Goal: Task Accomplishment & Management: Manage account settings

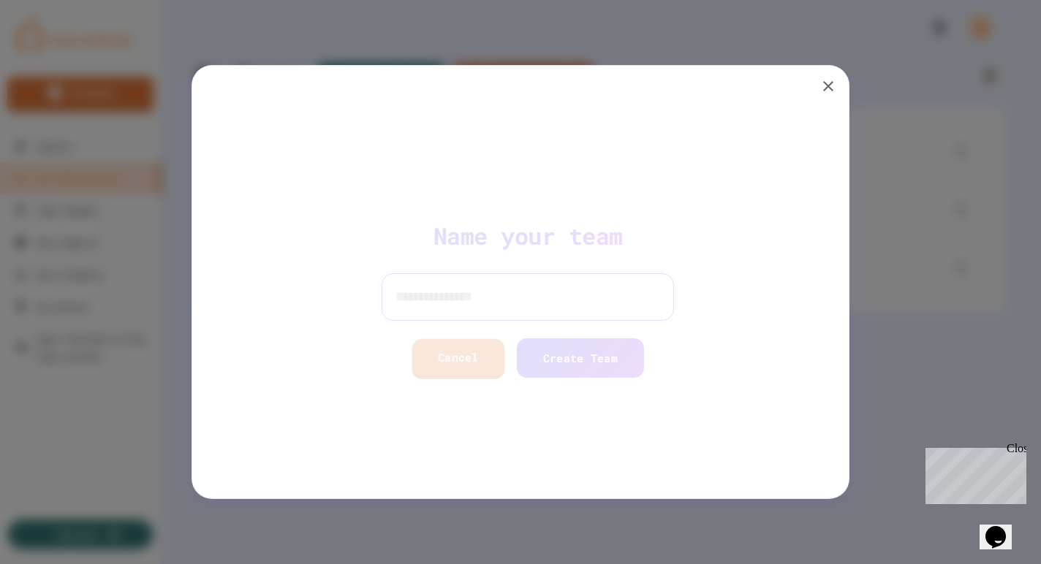
click at [425, 301] on input at bounding box center [520, 296] width 292 height 47
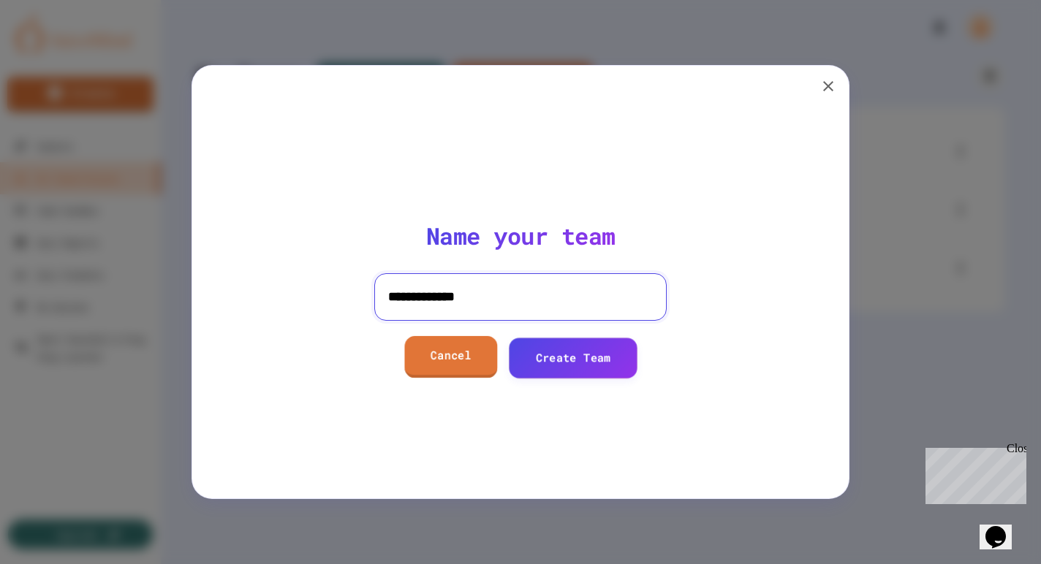
type input "**********"
click at [579, 359] on link "Create Team" at bounding box center [573, 358] width 129 height 40
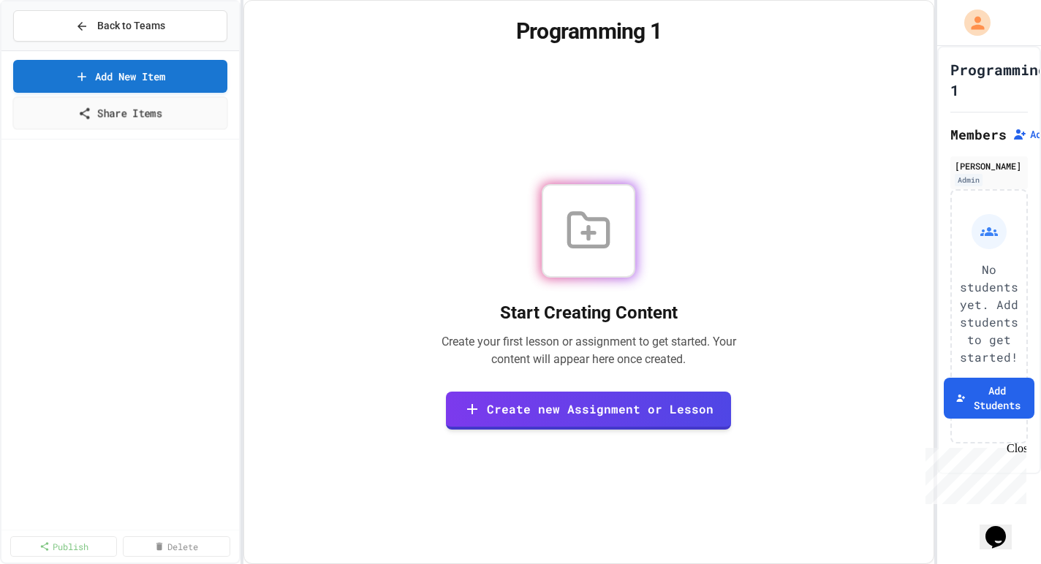
click at [116, 76] on link "Add New Item" at bounding box center [120, 76] width 214 height 33
select select "**********"
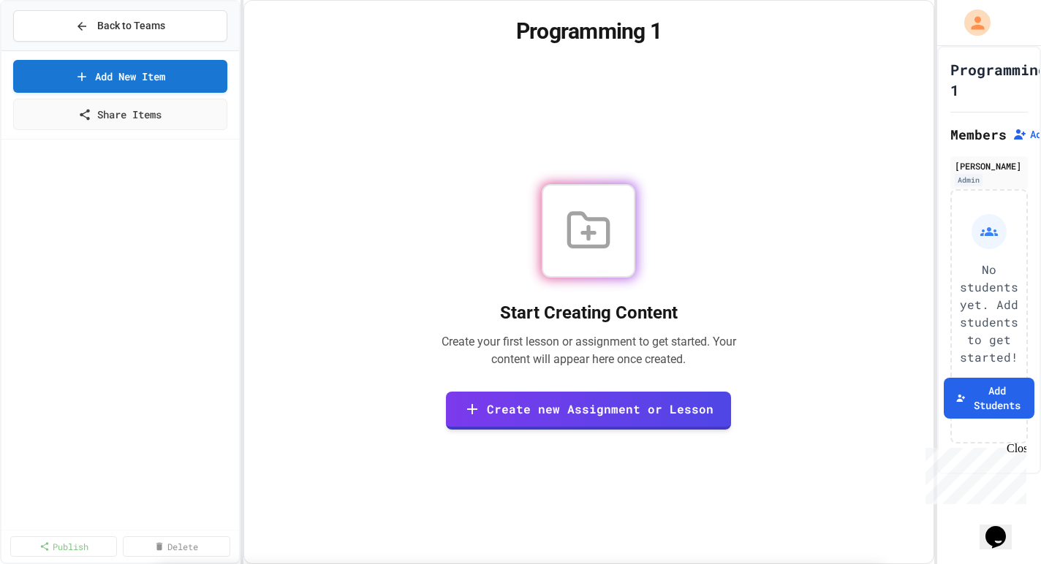
scroll to position [91, 0]
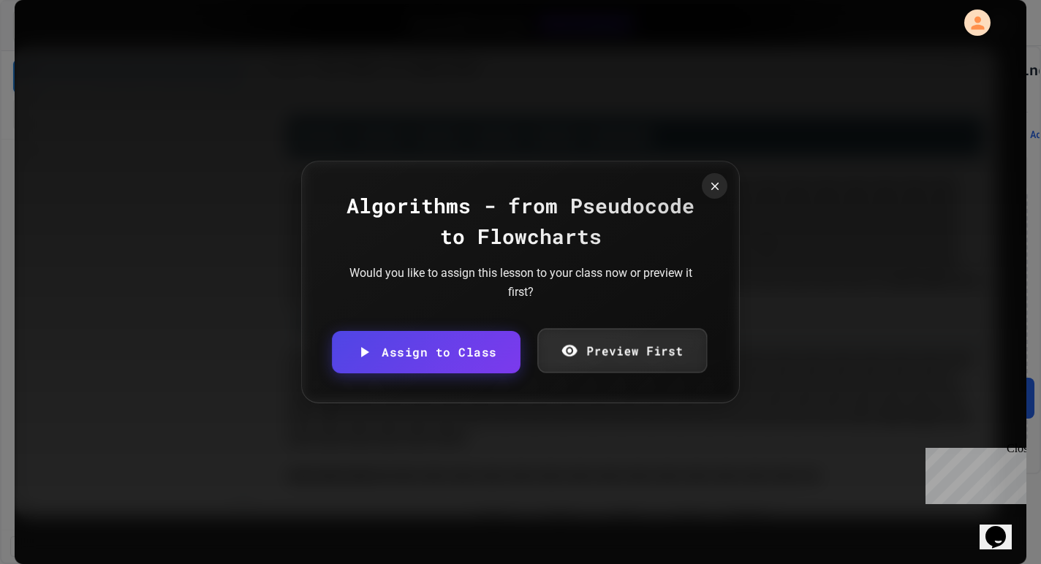
click at [601, 342] on link "Preview First" at bounding box center [622, 350] width 170 height 45
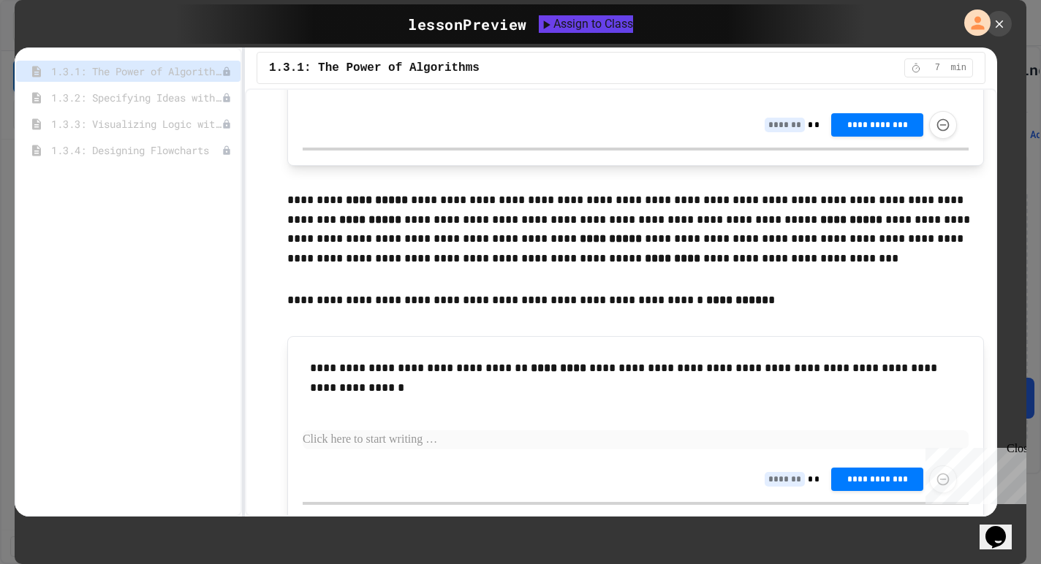
scroll to position [2938, 0]
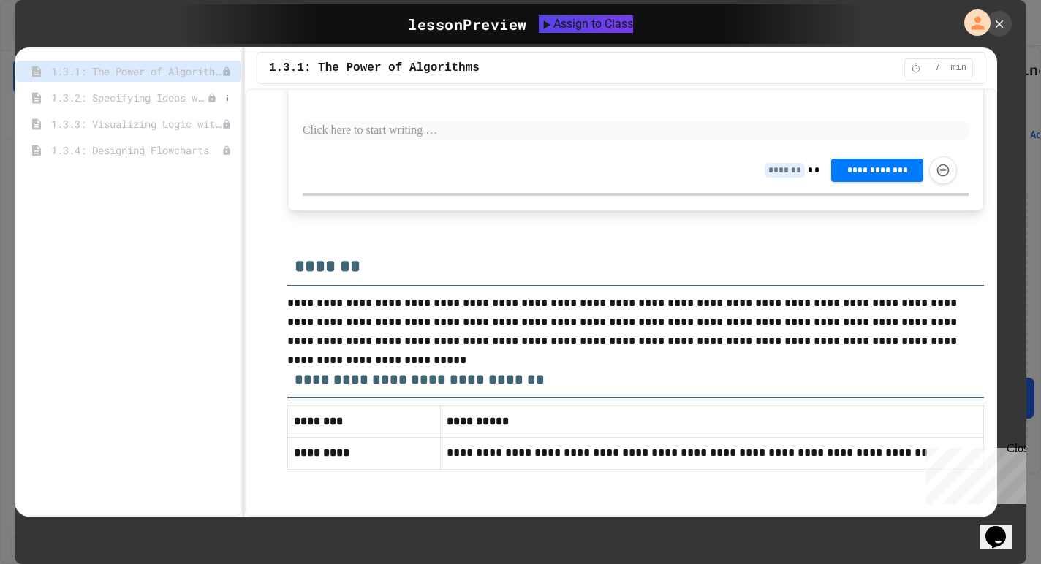
click at [119, 97] on span "1.3.2: Specifying Ideas with Pseudocode" at bounding box center [129, 97] width 156 height 15
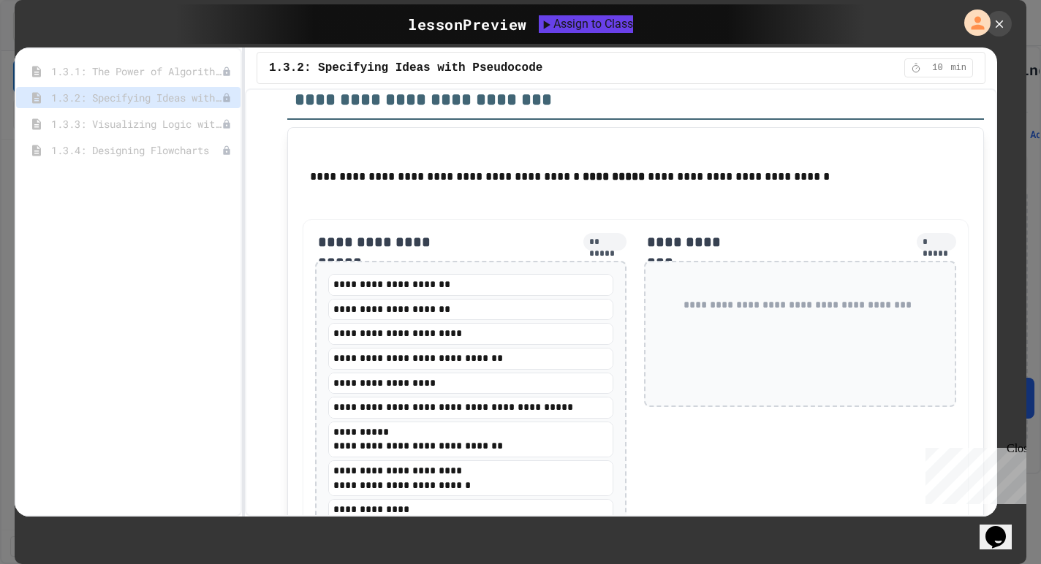
scroll to position [2720, 0]
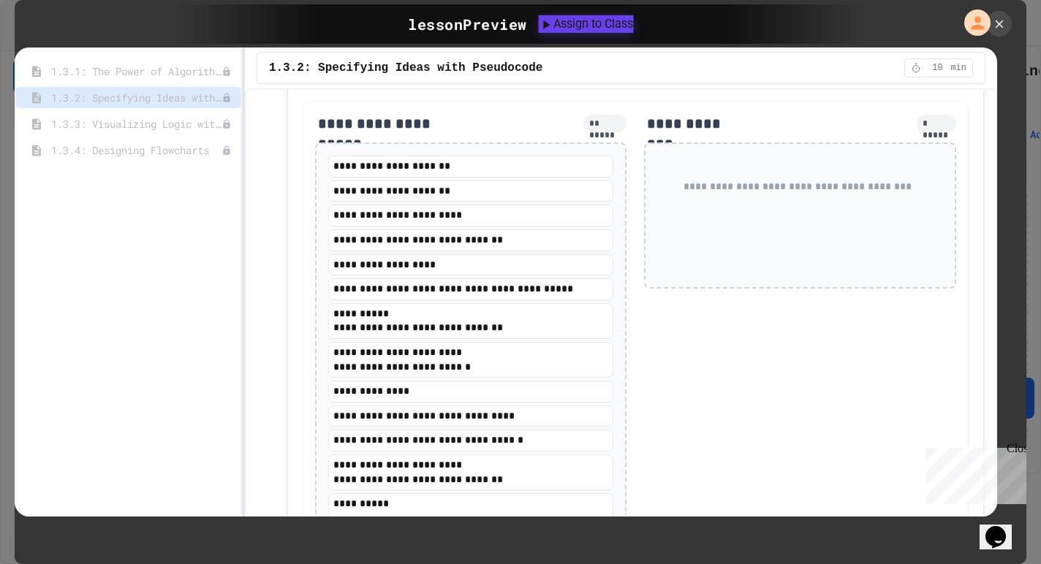
click at [586, 18] on div "Assign to Class" at bounding box center [585, 24] width 95 height 18
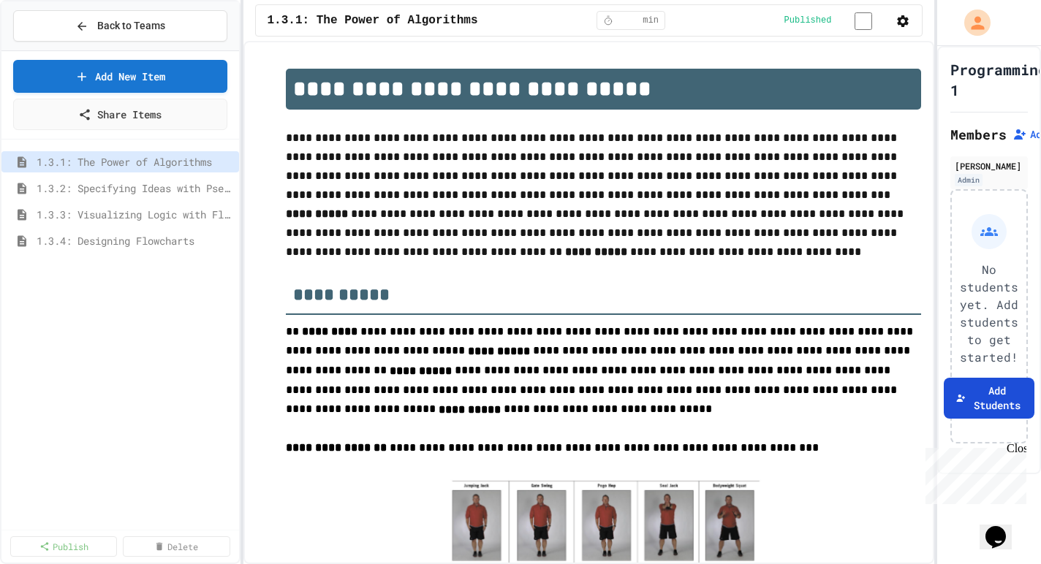
click at [954, 378] on button "Add Students" at bounding box center [989, 398] width 91 height 41
